Goal: Check status

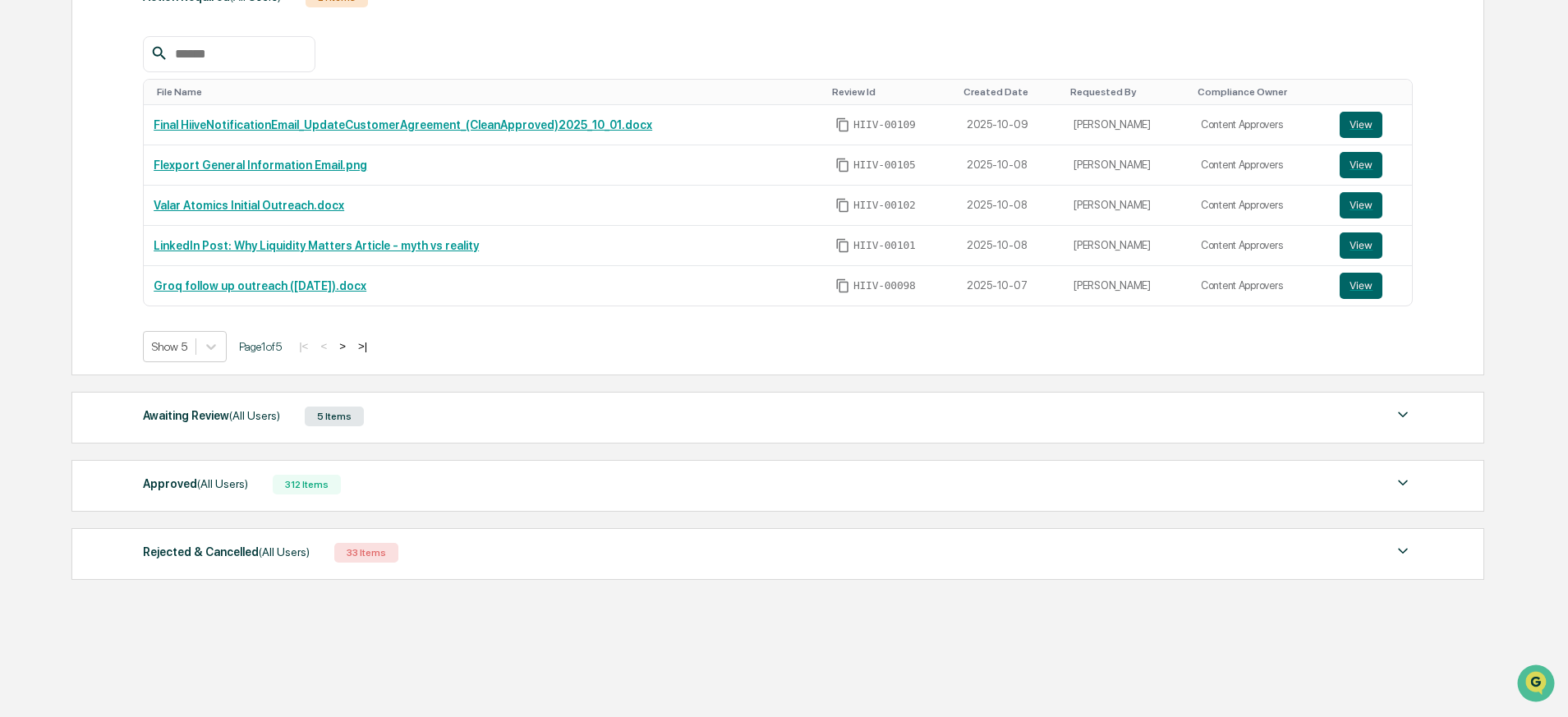
scroll to position [295, 0]
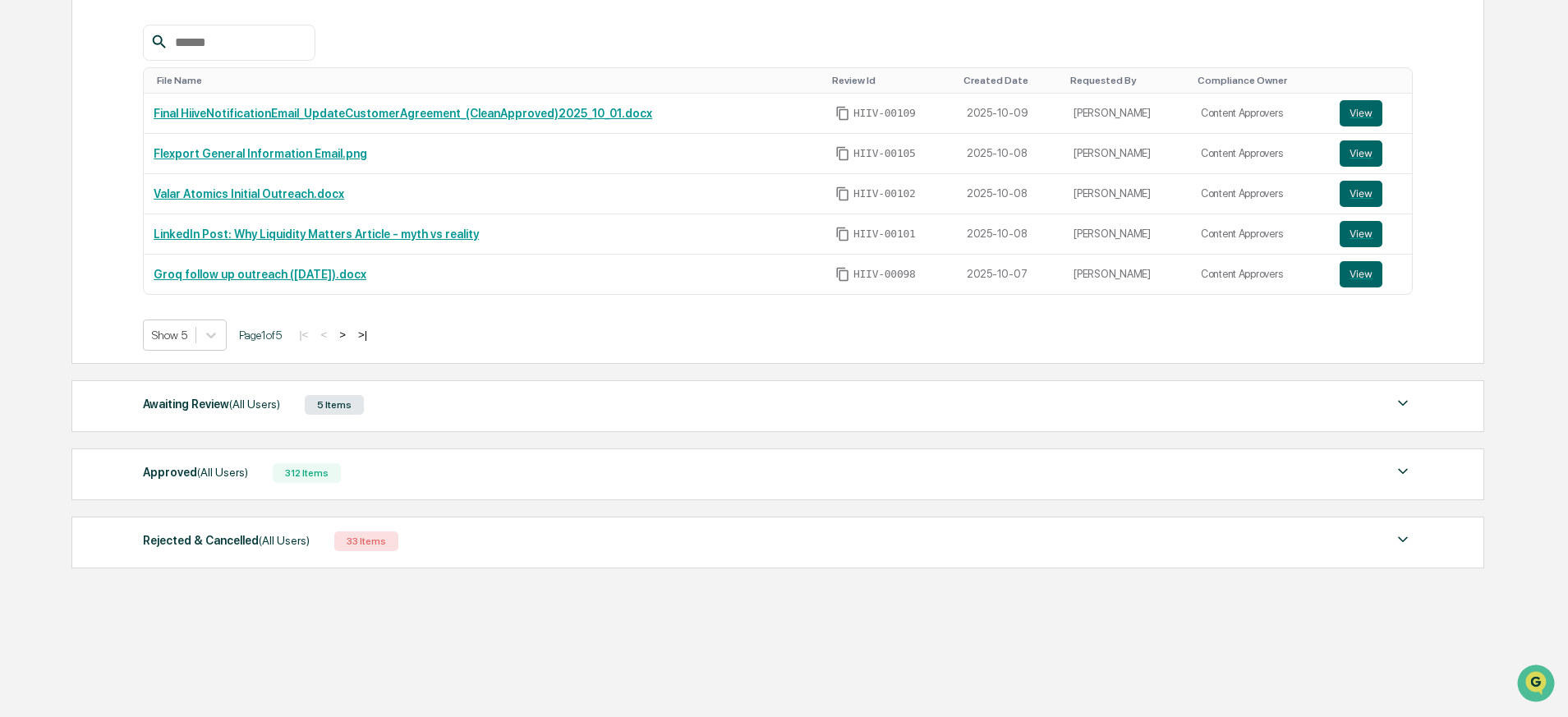
click at [362, 469] on div "Approved (All Users) 312 Items" at bounding box center [778, 473] width 1270 height 23
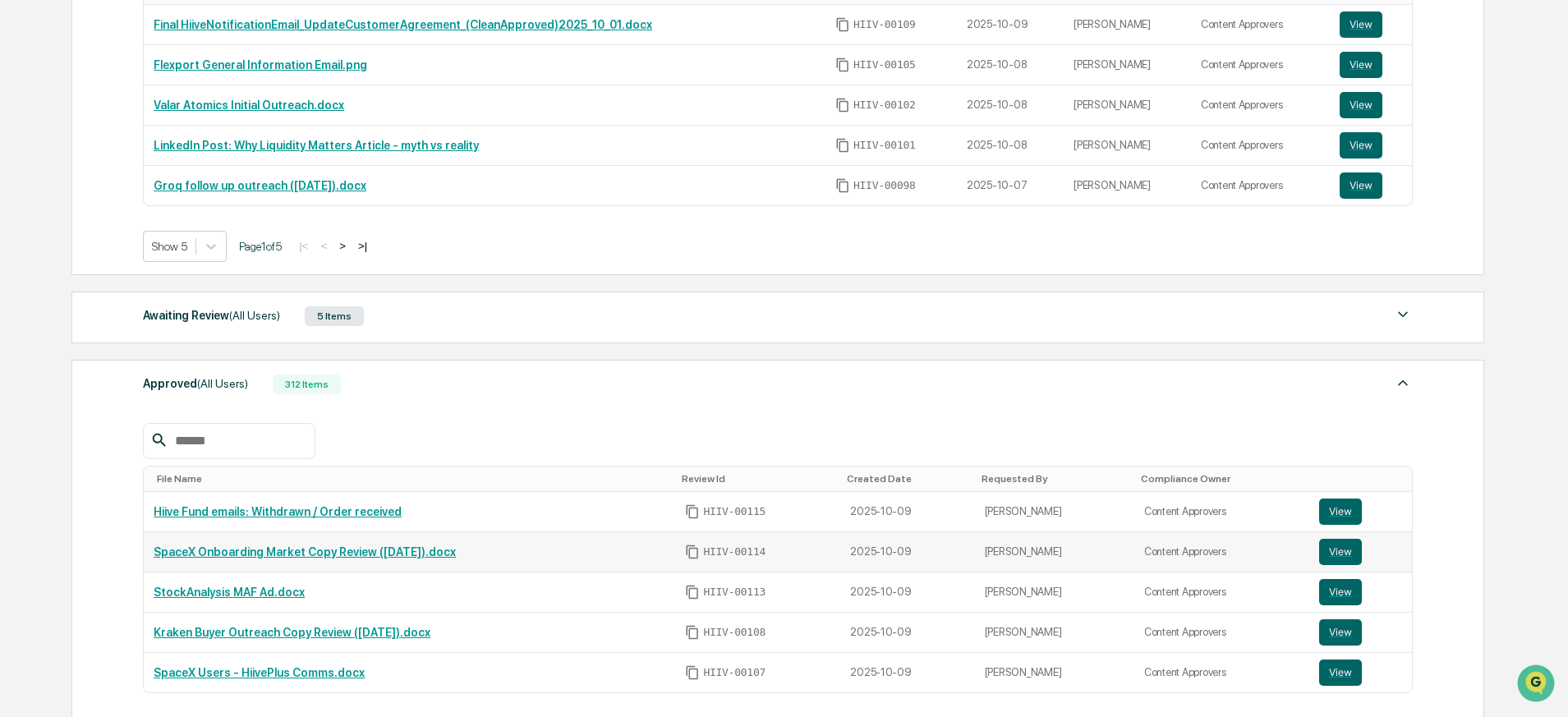
scroll to position [413, 0]
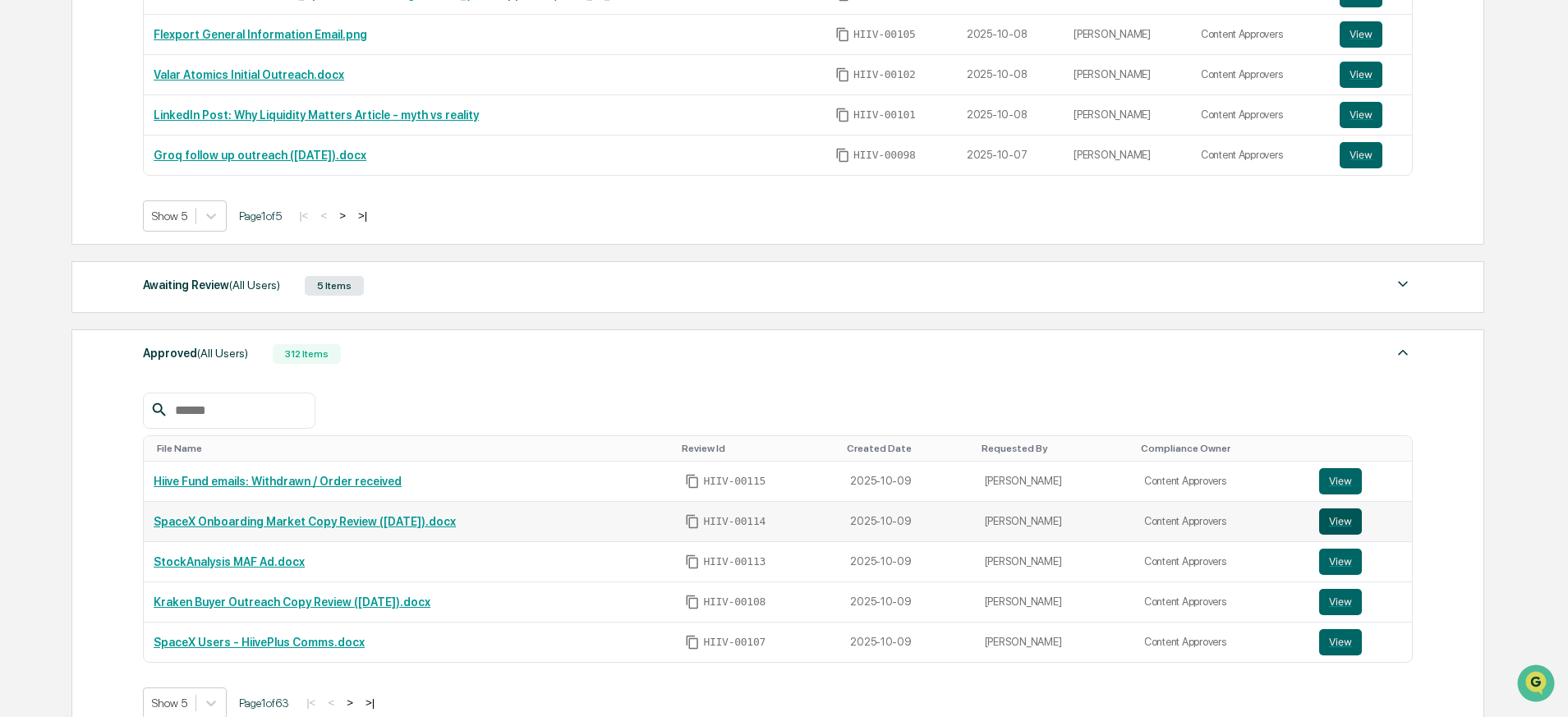
click at [1346, 519] on button "View" at bounding box center [1340, 521] width 43 height 26
click at [1350, 598] on button "View" at bounding box center [1340, 601] width 43 height 26
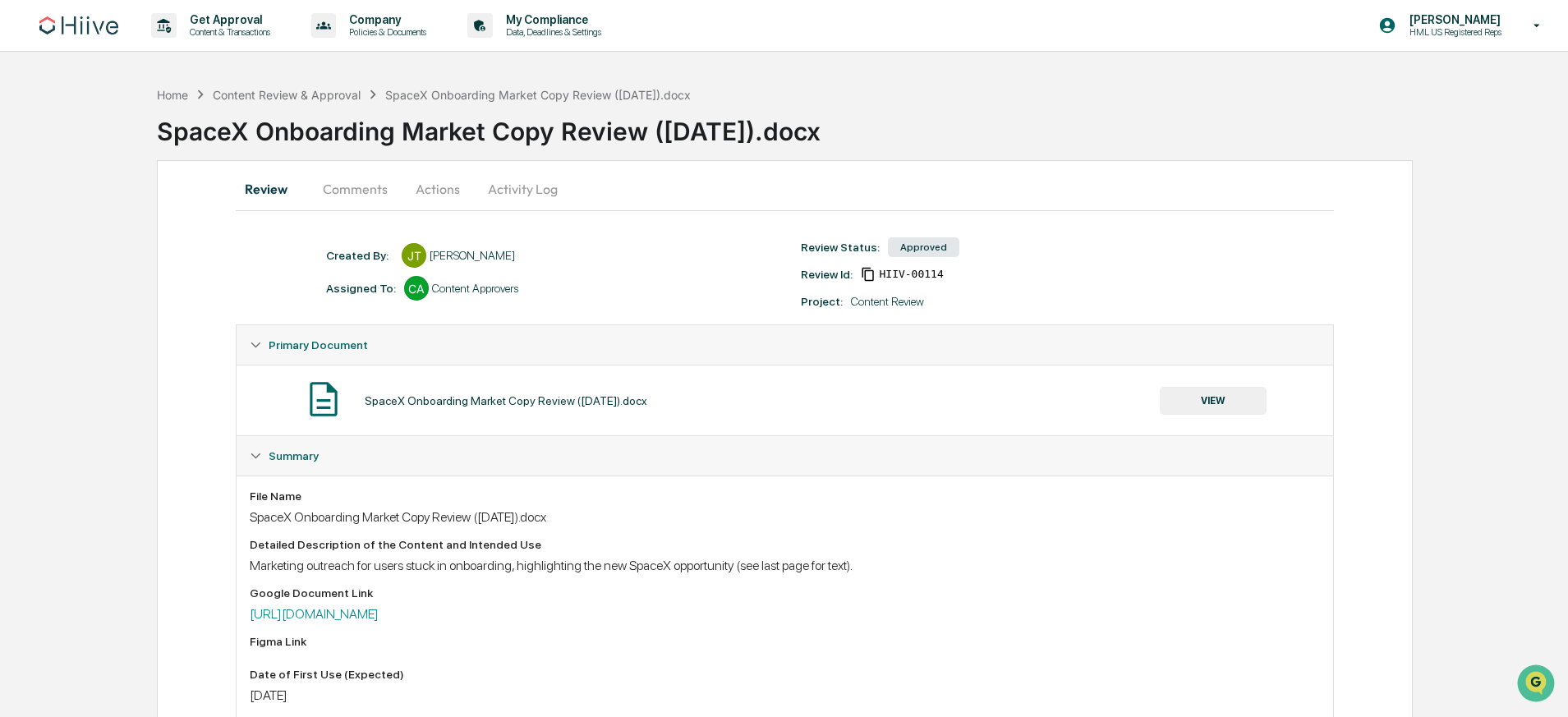
click at [339, 188] on button "Comments" at bounding box center [355, 189] width 91 height 39
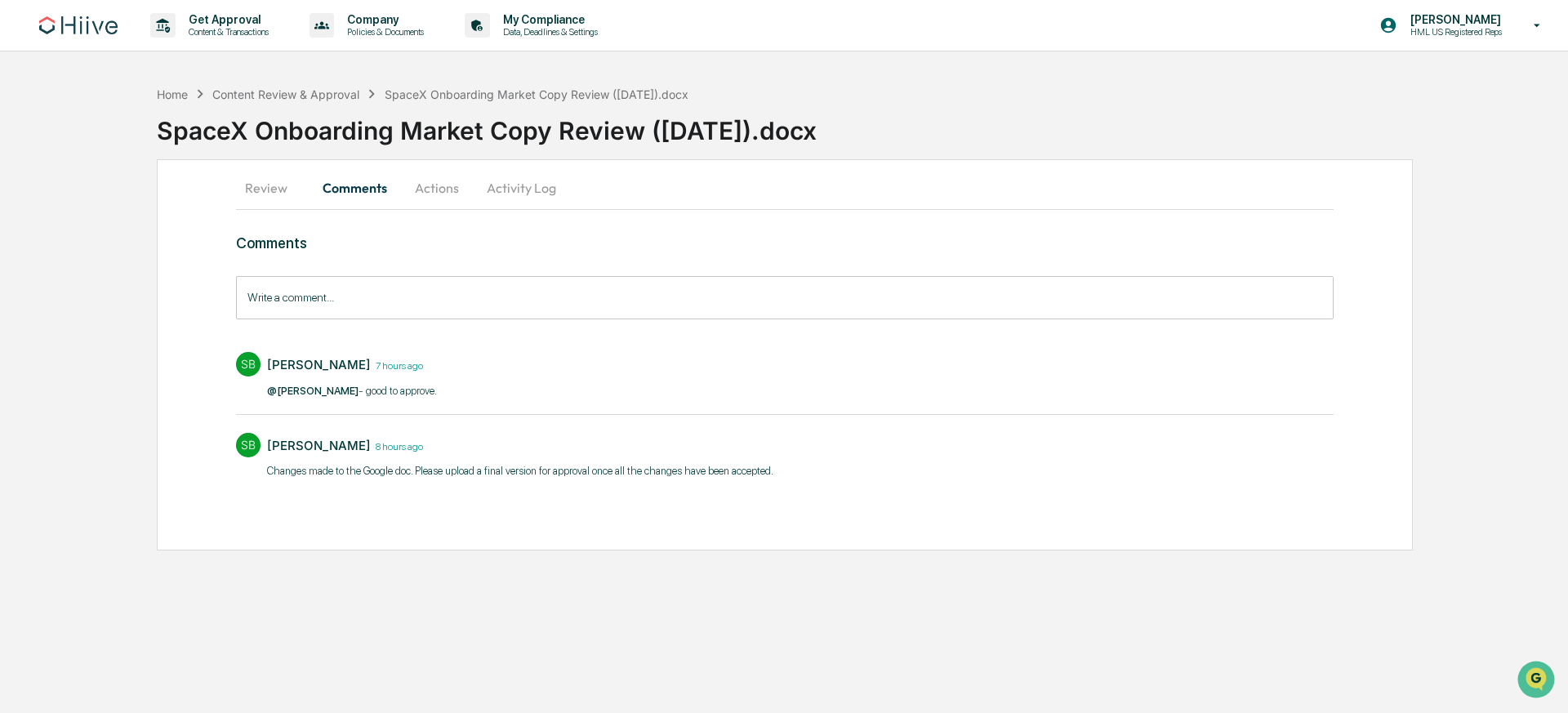
click at [272, 190] on button "Review" at bounding box center [273, 188] width 73 height 39
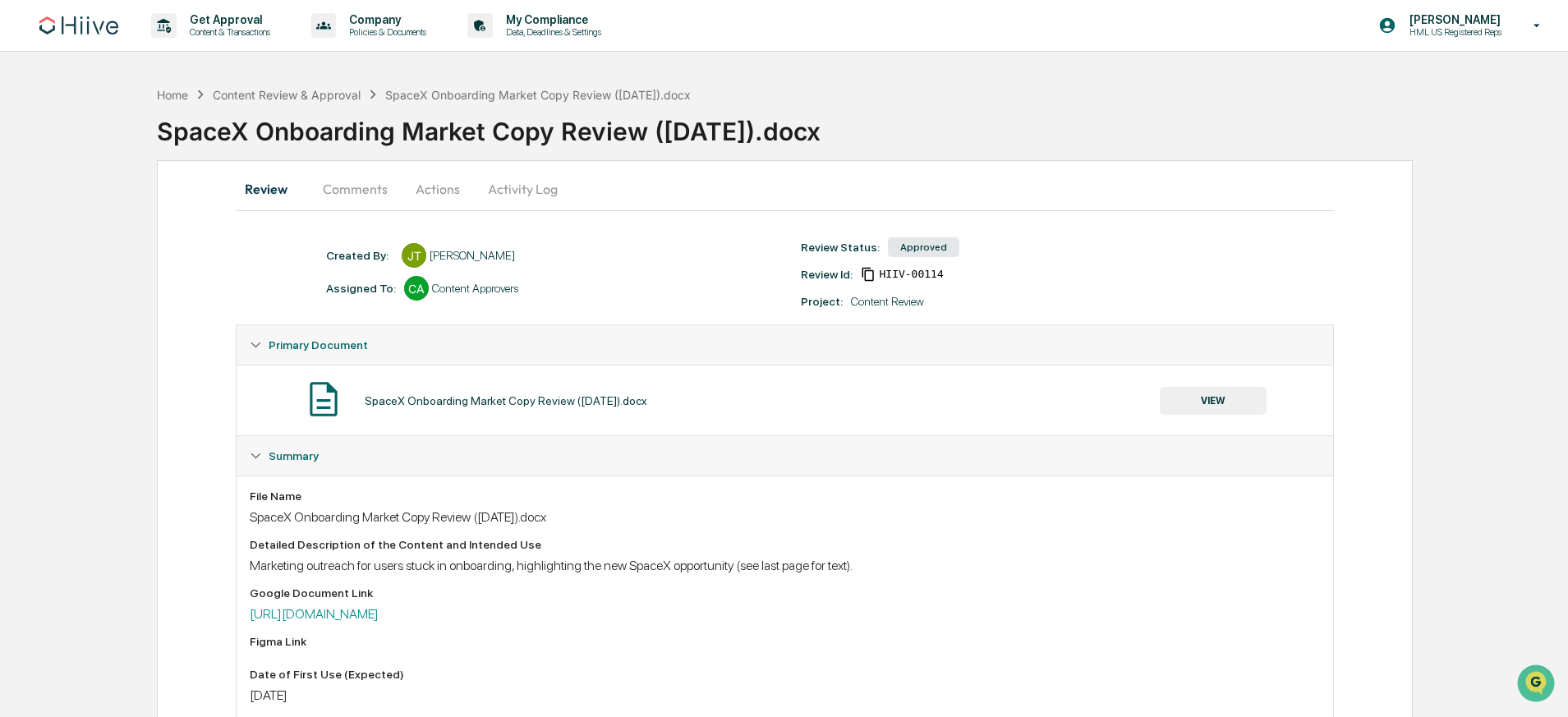
click at [496, 189] on button "Activity Log" at bounding box center [522, 189] width 96 height 39
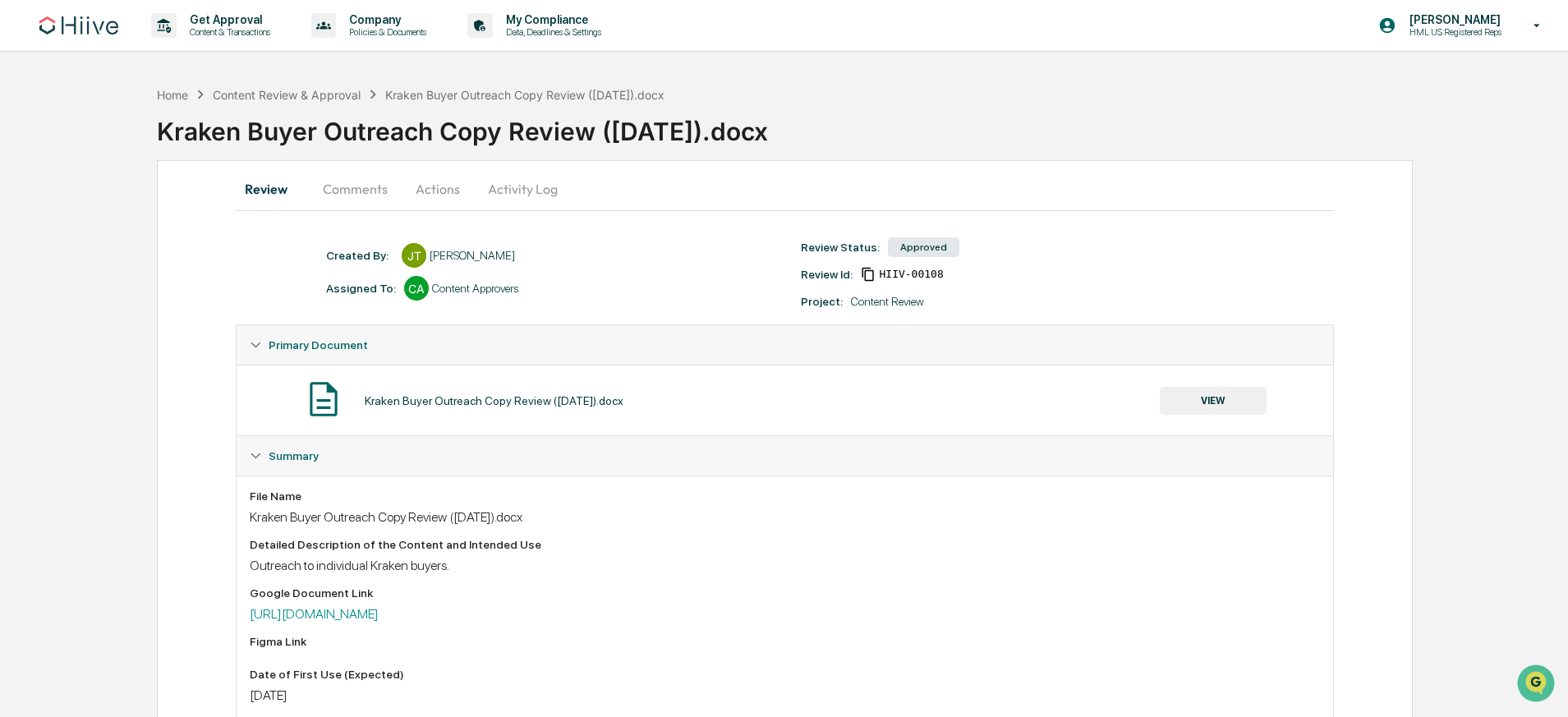
click at [541, 195] on button "Activity Log" at bounding box center [522, 189] width 96 height 39
